Goal: Complete application form

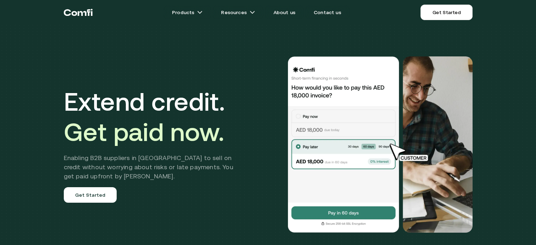
click at [434, 8] on link "Get Started" at bounding box center [447, 13] width 52 height 16
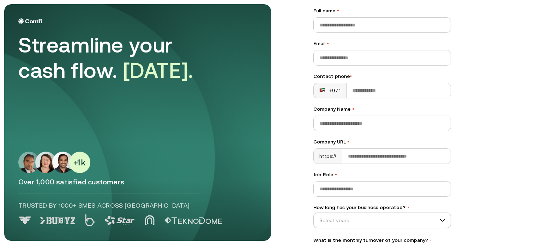
scroll to position [96, 0]
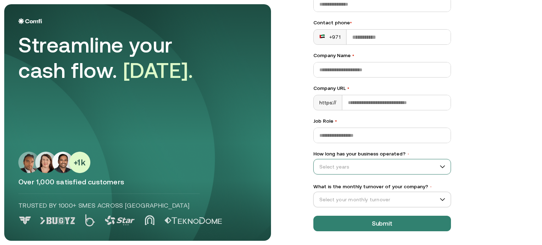
click at [380, 166] on input "How long has your business operated? •" at bounding box center [379, 167] width 130 height 11
click at [436, 166] on input "How long has your business operated? •" at bounding box center [379, 167] width 130 height 11
click at [419, 196] on input "What is the monthly turnover of your company? •" at bounding box center [379, 199] width 130 height 11
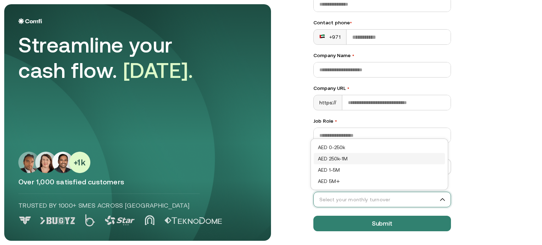
click at [471, 145] on div "Let’s Get Started Full name • Email • Contact phone • +971 Company Name • Compa…" at bounding box center [418, 26] width 238 height 237
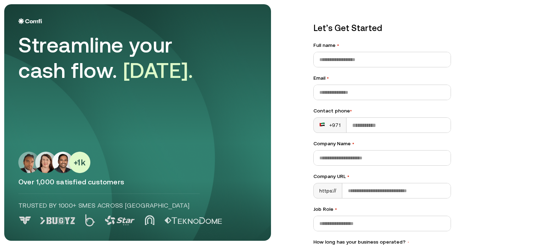
scroll to position [23, 0]
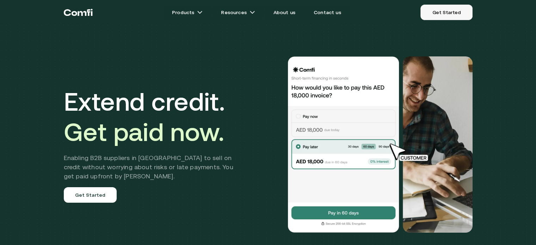
click at [447, 15] on link "Get Started" at bounding box center [447, 13] width 52 height 16
